Goal: Find specific page/section: Find specific page/section

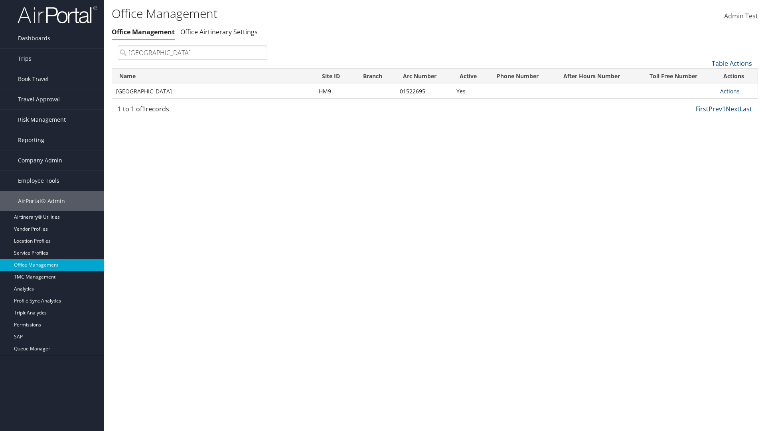
type input "[GEOGRAPHIC_DATA]"
click at [729, 91] on link "Actions" at bounding box center [730, 91] width 20 height 8
click at [703, 116] on link "View Accounts" at bounding box center [703, 117] width 67 height 14
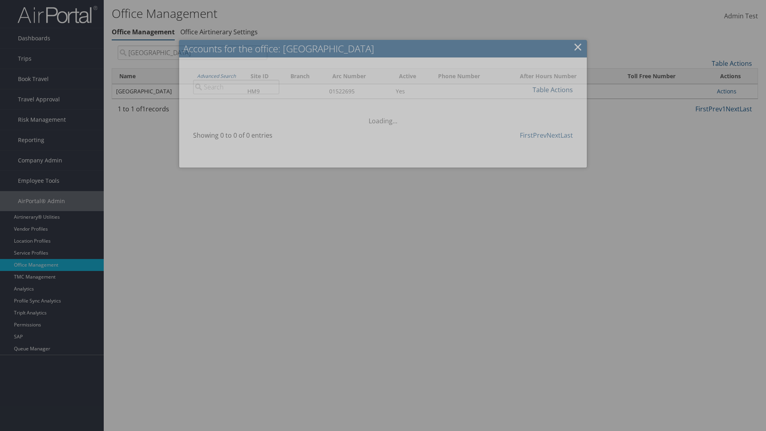
click at [552, 89] on link "Table Actions" at bounding box center [552, 89] width 40 height 9
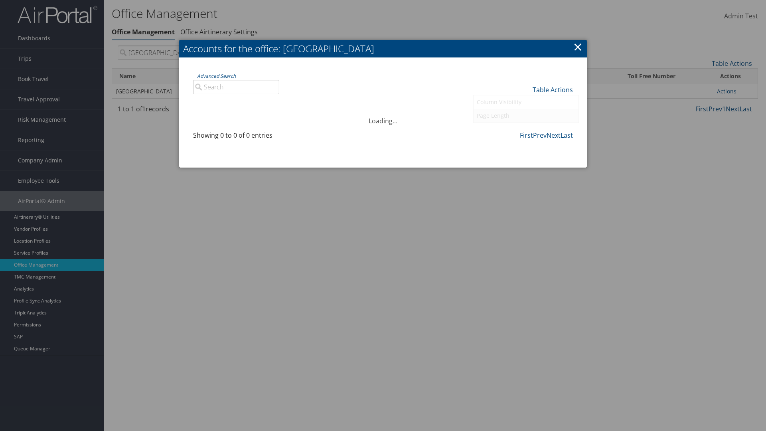
click at [526, 115] on link "Page Length" at bounding box center [525, 116] width 105 height 14
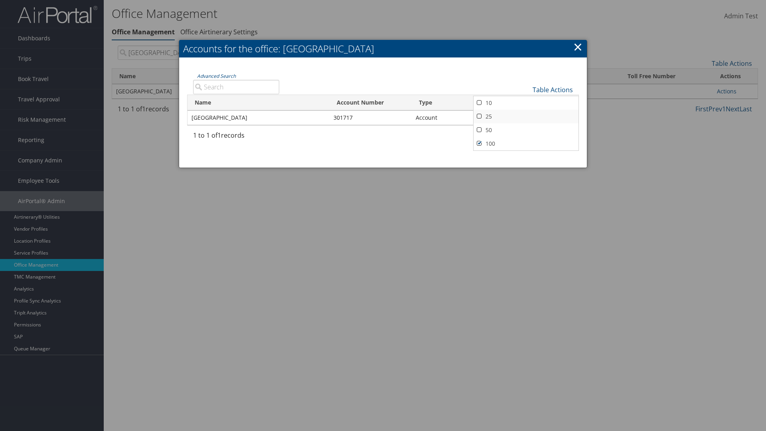
click at [526, 116] on link "25" at bounding box center [525, 117] width 105 height 14
click at [552, 89] on link "Table Actions" at bounding box center [552, 89] width 40 height 9
click at [526, 130] on link "50" at bounding box center [525, 130] width 105 height 14
click at [552, 89] on link "Table Actions" at bounding box center [552, 89] width 40 height 9
click at [526, 143] on link "100" at bounding box center [525, 144] width 105 height 14
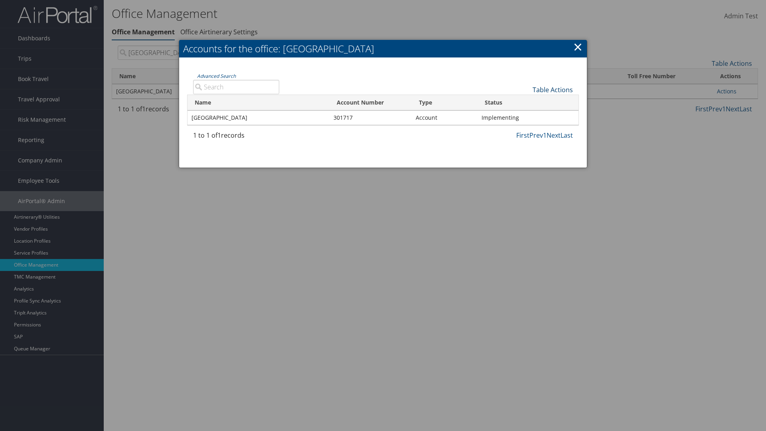
click at [552, 89] on link "Table Actions" at bounding box center [552, 89] width 40 height 9
click at [526, 102] on link "Column Visibility" at bounding box center [525, 102] width 105 height 14
click at [526, 103] on link "Name" at bounding box center [525, 103] width 105 height 14
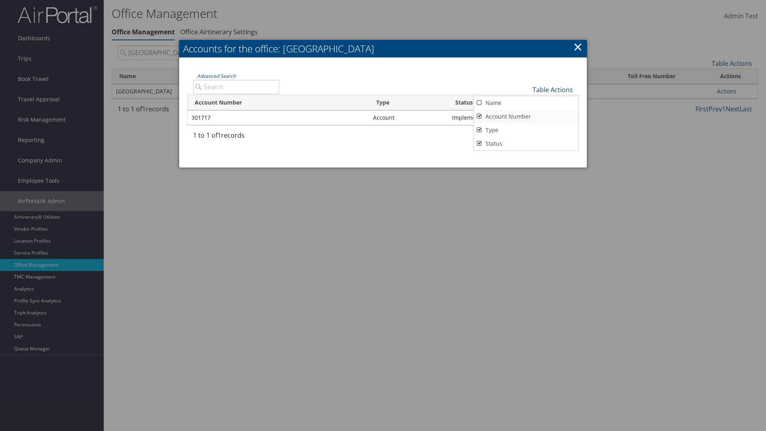
click at [526, 116] on link "Account Number" at bounding box center [525, 117] width 105 height 14
click at [526, 130] on link "Type" at bounding box center [525, 130] width 105 height 14
click at [526, 143] on link "Status" at bounding box center [525, 144] width 105 height 14
click at [526, 103] on link "Name" at bounding box center [525, 103] width 105 height 14
click at [526, 116] on link "Account Number" at bounding box center [525, 117] width 105 height 14
